Goal: Use online tool/utility: Utilize a website feature to perform a specific function

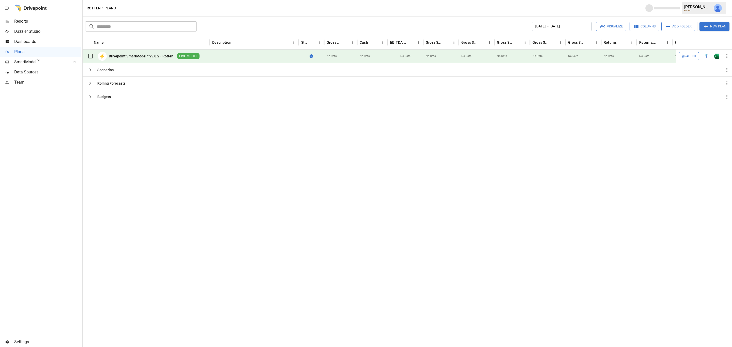
click at [129, 54] on div "Drivepoint SmartModel™ v5.0.2 - Rotten" at bounding box center [141, 56] width 65 height 5
click at [132, 56] on div "Drivepoint SmartModel™ v5.0.2 - Rotten" at bounding box center [141, 56] width 65 height 5
click at [136, 54] on div "Drivepoint SmartModel™ v5.0.2 - Rotten" at bounding box center [141, 56] width 65 height 5
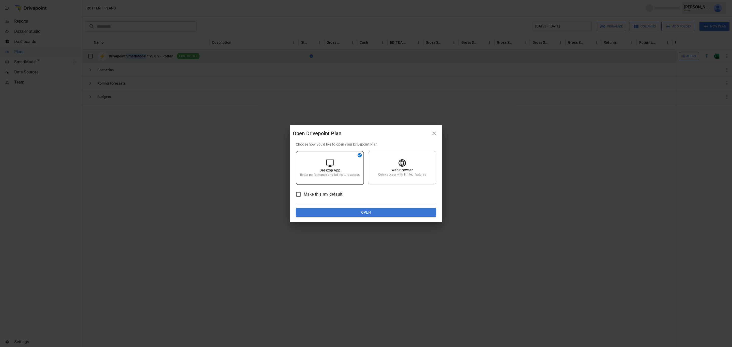
click at [356, 214] on button "Open" at bounding box center [366, 212] width 140 height 9
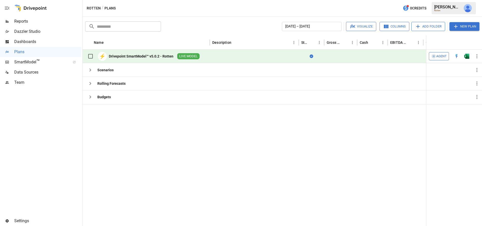
drag, startPoint x: 287, startPoint y: 220, endPoint x: 207, endPoint y: 191, distance: 85.7
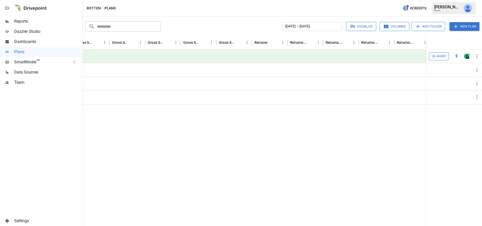
drag, startPoint x: 477, startPoint y: 139, endPoint x: 273, endPoint y: 164, distance: 206.0
